Goal: Transaction & Acquisition: Subscribe to service/newsletter

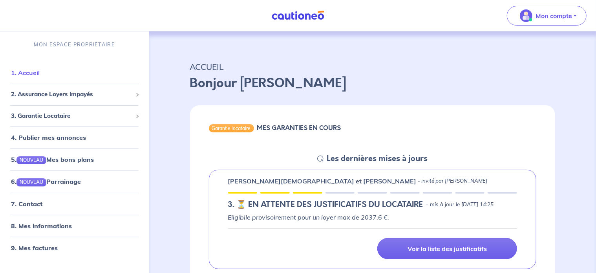
click at [34, 72] on link "1. Accueil" at bounding box center [25, 73] width 29 height 8
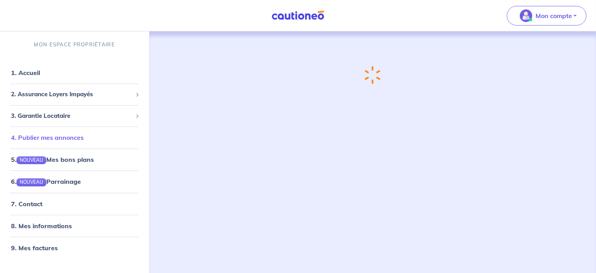
click at [72, 141] on link "4. Publier mes annonces" at bounding box center [47, 137] width 73 height 8
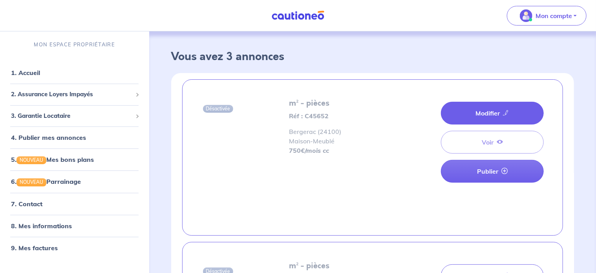
click at [490, 110] on link "Modifier" at bounding box center [492, 113] width 103 height 23
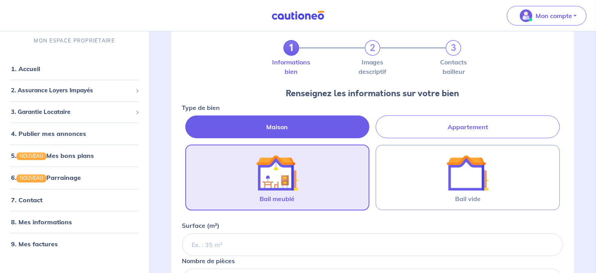
scroll to position [78, 0]
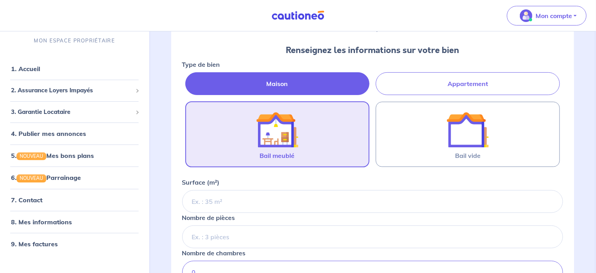
click at [427, 75] on label "Appartement" at bounding box center [468, 83] width 184 height 23
click at [187, 75] on input "Appartement" at bounding box center [184, 74] width 5 height 5
radio input "true"
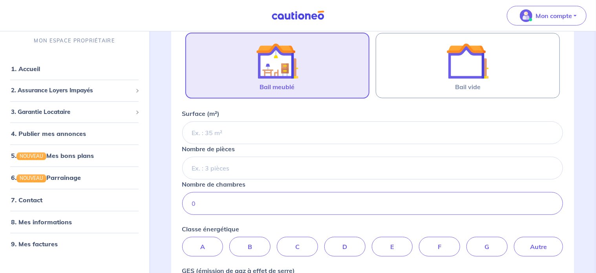
scroll to position [235, 0]
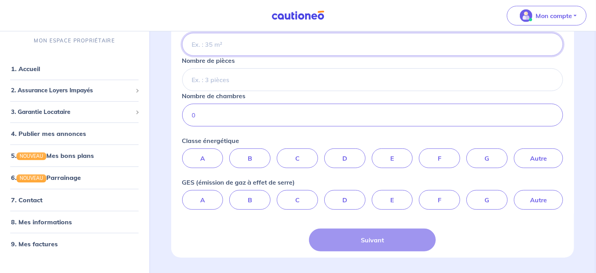
click at [261, 42] on input "Surface (m²)" at bounding box center [372, 44] width 381 height 23
type input "60"
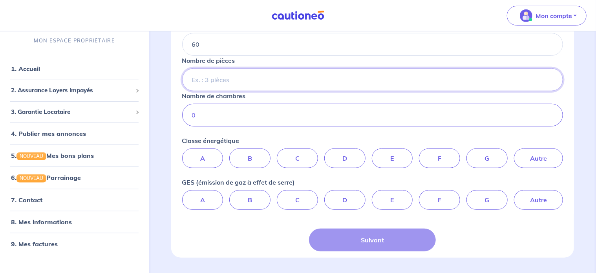
click at [248, 87] on input "Nombre de pièces" at bounding box center [372, 79] width 381 height 23
type input "3"
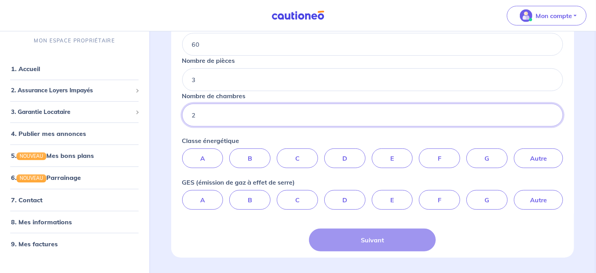
type input "2"
click at [401, 152] on label "E" at bounding box center [392, 158] width 41 height 20
click at [375, 152] on input "E" at bounding box center [372, 150] width 5 height 5
radio input "true"
click at [394, 197] on label "E" at bounding box center [392, 200] width 41 height 20
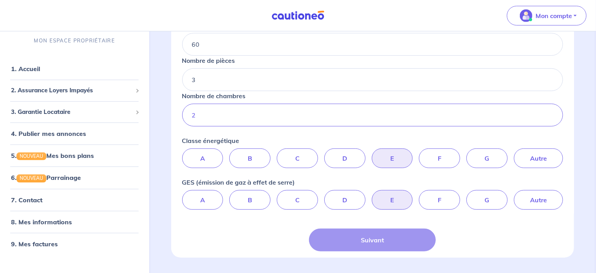
click at [375, 195] on input "E" at bounding box center [372, 192] width 5 height 5
radio input "true"
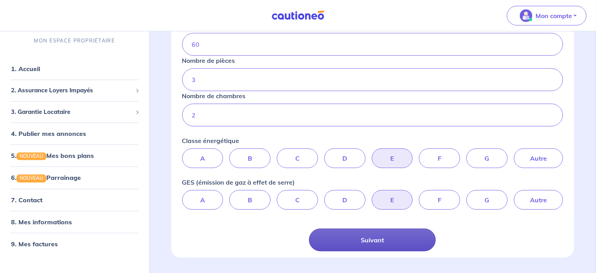
click at [369, 230] on button "Suivant" at bounding box center [372, 239] width 127 height 23
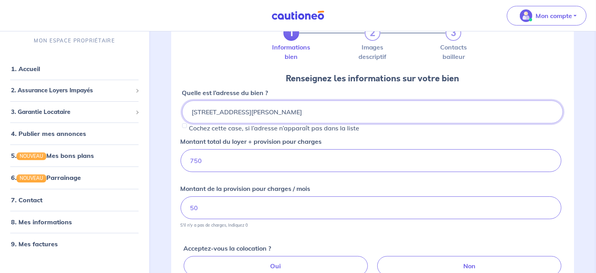
scroll to position [118, 0]
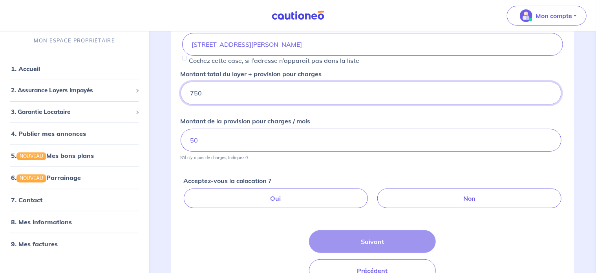
drag, startPoint x: 188, startPoint y: 91, endPoint x: 149, endPoint y: 94, distance: 38.6
click at [148, 94] on div "Mon compte MON ESPACE PROPRIÉTAIRE 1. Accueil 2. Assurance Loyers Impayés Sousc…" at bounding box center [298, 103] width 596 height 443
type input "700"
drag, startPoint x: 192, startPoint y: 134, endPoint x: 155, endPoint y: 133, distance: 37.3
click at [154, 135] on div "1 2 3 Informations bien Images descriptif Contacts bailleur Renseignez les info…" at bounding box center [372, 120] width 441 height 412
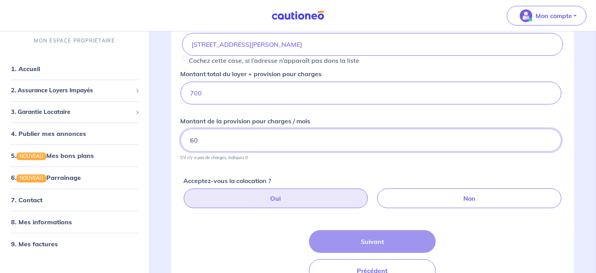
type input "60"
click at [324, 197] on label "Oui" at bounding box center [276, 198] width 184 height 20
click at [371, 193] on input "Oui" at bounding box center [373, 190] width 5 height 5
radio input "true"
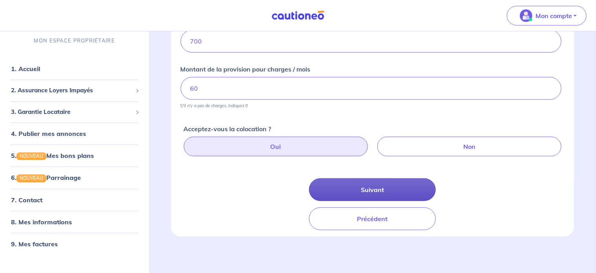
click at [369, 188] on button "Suivant" at bounding box center [372, 189] width 127 height 23
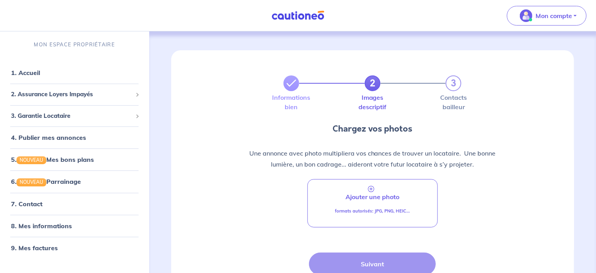
scroll to position [75, 0]
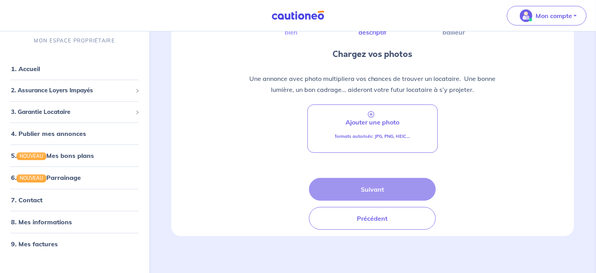
drag, startPoint x: 212, startPoint y: 82, endPoint x: 197, endPoint y: 102, distance: 25.0
click at [212, 82] on div "Une annonce avec photo multipliera vos chances de trouver un locataire.  Une bo…" at bounding box center [372, 84] width 381 height 22
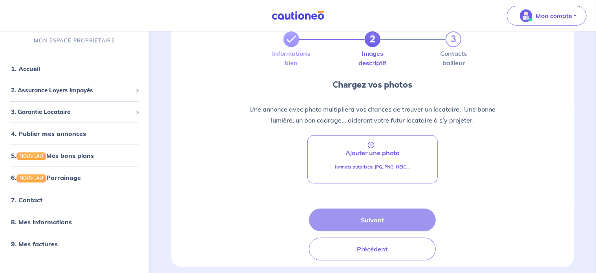
scroll to position [0, 0]
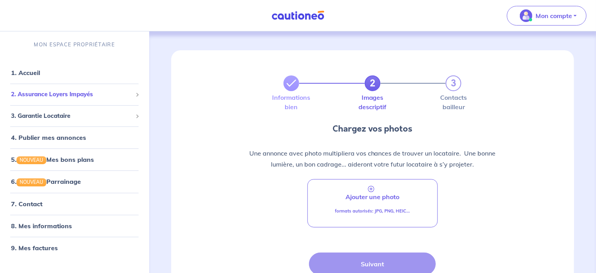
click at [38, 100] on div "2. Assurance Loyers Impayés" at bounding box center [74, 94] width 143 height 15
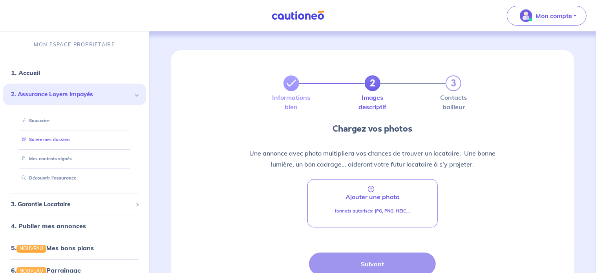
click at [43, 141] on link "Suivre mes dossiers" at bounding box center [44, 139] width 52 height 5
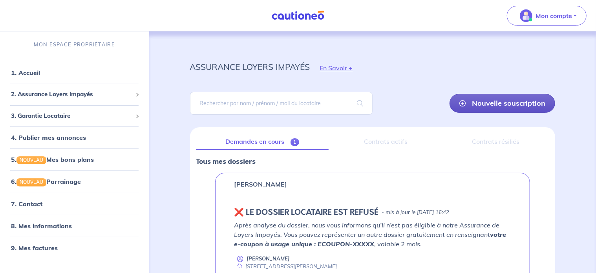
click at [484, 99] on link "Nouvelle souscription" at bounding box center [502, 103] width 106 height 19
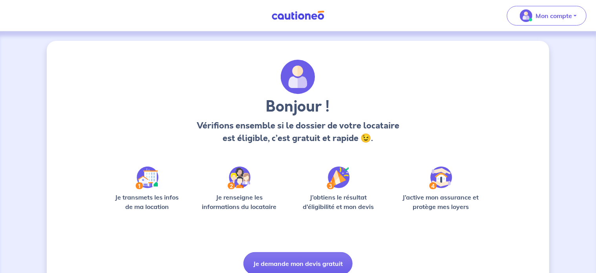
scroll to position [33, 0]
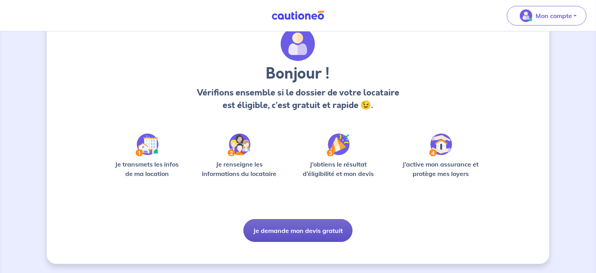
click at [272, 226] on button "Je demande mon devis gratuit" at bounding box center [297, 230] width 109 height 23
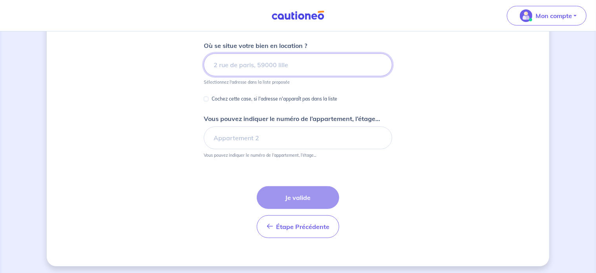
scroll to position [101, 0]
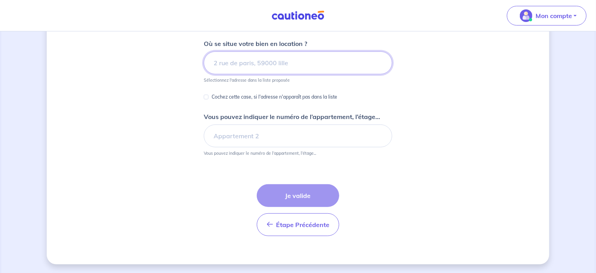
click at [245, 58] on input at bounding box center [298, 62] width 188 height 23
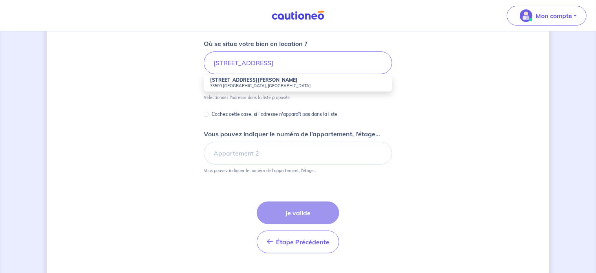
click at [249, 81] on strong "[STREET_ADDRESS][PERSON_NAME]" at bounding box center [253, 80] width 87 height 6
type input "[STREET_ADDRESS][PERSON_NAME]"
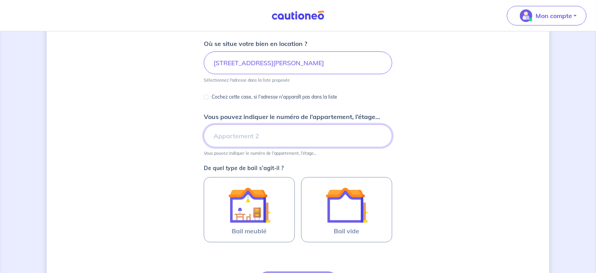
click at [253, 133] on input "Vous pouvez indiquer le numéro de l’appartement, l’étage..." at bounding box center [298, 135] width 188 height 23
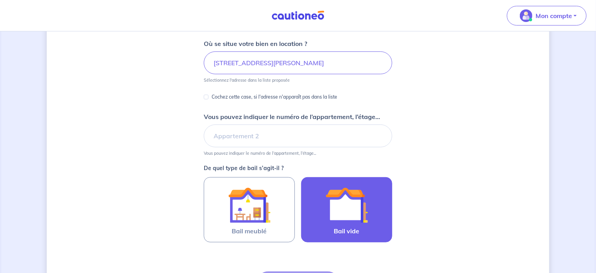
click at [337, 204] on img at bounding box center [346, 205] width 42 height 42
click at [0, 0] on input "Bail vide" at bounding box center [0, 0] width 0 height 0
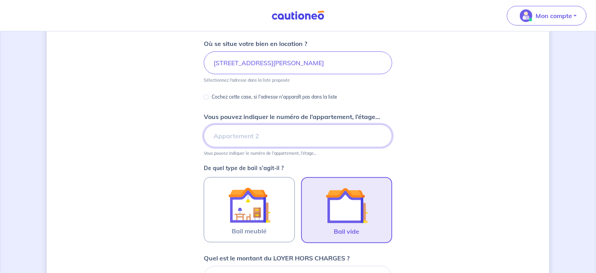
click at [231, 129] on input "Vous pouvez indiquer le numéro de l’appartement, l’étage..." at bounding box center [298, 135] width 188 height 23
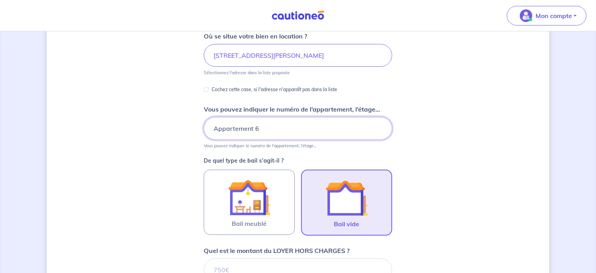
type input "Appartement 6"
click at [454, 133] on div "Dites-nous en plus sur votre bien Où se situe votre bien en location ? [STREET_…" at bounding box center [298, 210] width 502 height 555
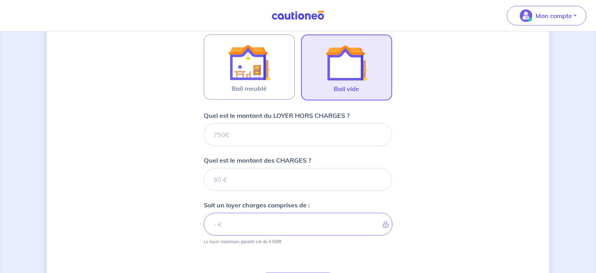
scroll to position [265, 0]
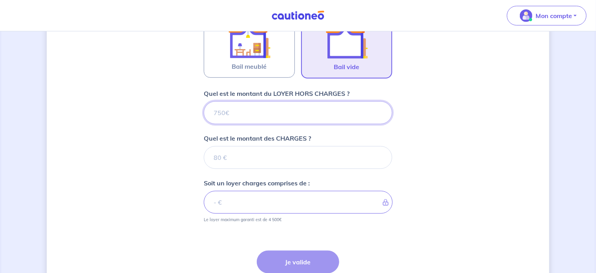
click at [257, 106] on input "Quel est le montant du LOYER HORS CHARGES ?" at bounding box center [298, 112] width 188 height 23
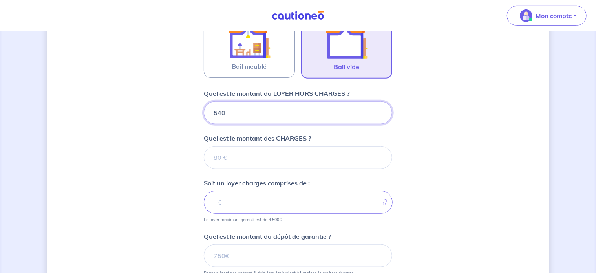
type input "540"
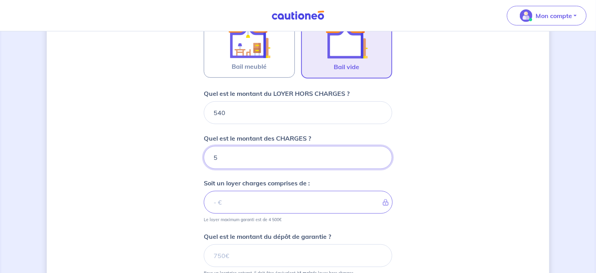
type input "50"
type input "590"
type input "50"
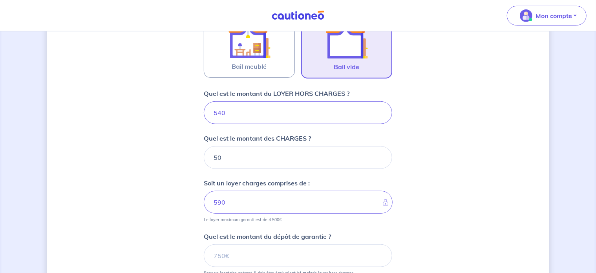
click at [178, 176] on div "Dites-nous en plus sur votre bien Où se situe votre bien en location ? [STREET_…" at bounding box center [298, 80] width 502 height 608
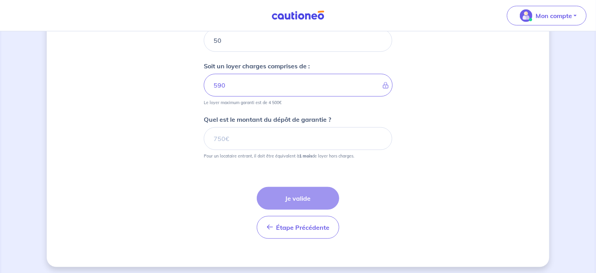
scroll to position [383, 0]
click at [230, 137] on input "Quel est le montant du dépôt de garantie ?" at bounding box center [298, 137] width 188 height 23
click at [246, 135] on input "Quel est le montant du dépôt de garantie ?" at bounding box center [298, 137] width 188 height 23
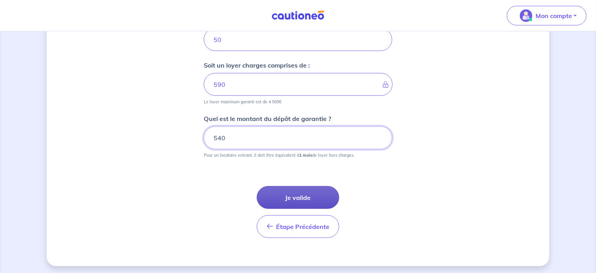
type input "540"
click at [285, 198] on button "Je valide" at bounding box center [298, 197] width 82 height 23
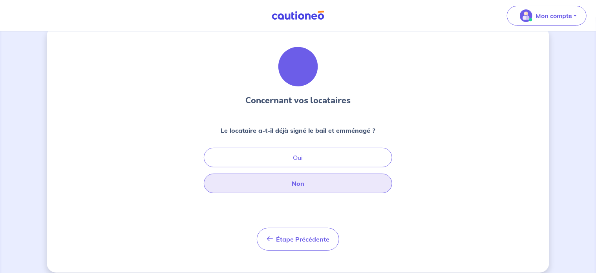
scroll to position [22, 0]
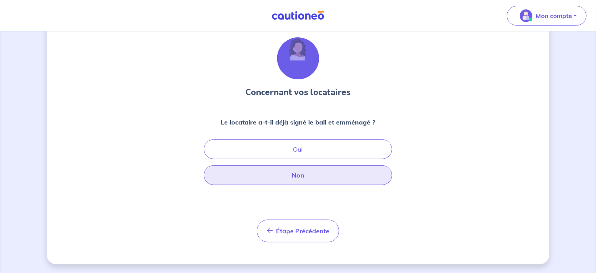
click at [282, 177] on button "Non" at bounding box center [298, 175] width 188 height 20
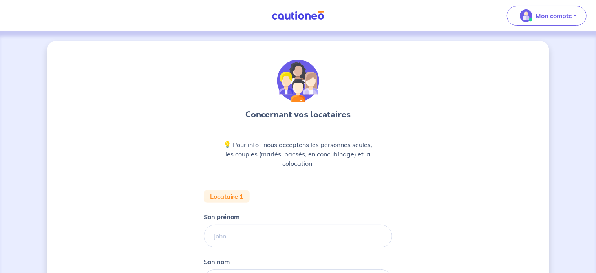
click at [293, 14] on img at bounding box center [297, 16] width 59 height 10
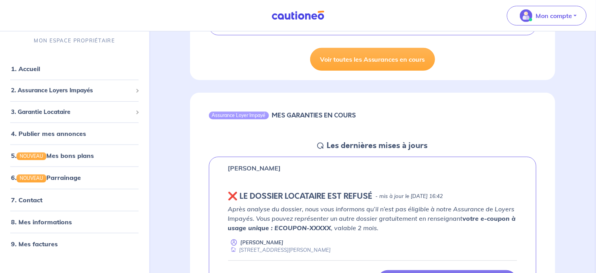
scroll to position [157, 0]
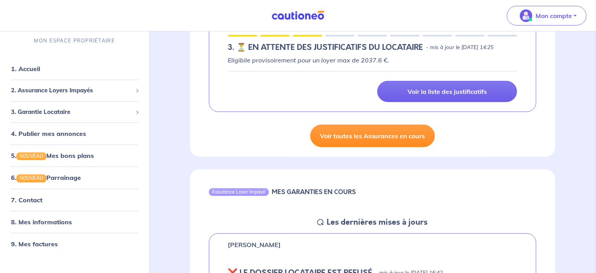
click at [359, 147] on link "Voir toutes les Assurances en cours" at bounding box center [372, 135] width 125 height 23
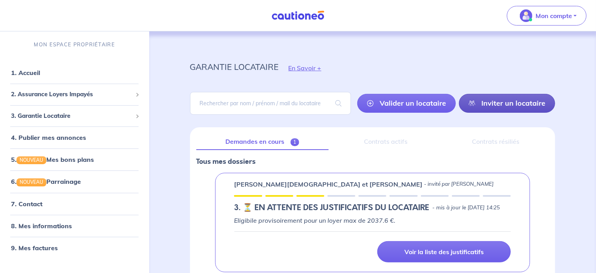
click at [514, 102] on link "Inviter un locataire" at bounding box center [507, 103] width 96 height 19
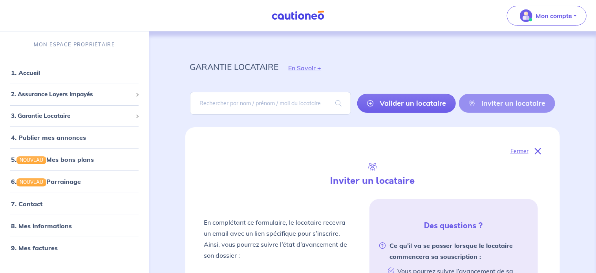
click at [83, 37] on div "MON ESPACE PROPRIÉTAIRE" at bounding box center [74, 44] width 149 height 26
click at [300, 15] on img at bounding box center [297, 16] width 59 height 10
